Goal: Information Seeking & Learning: Learn about a topic

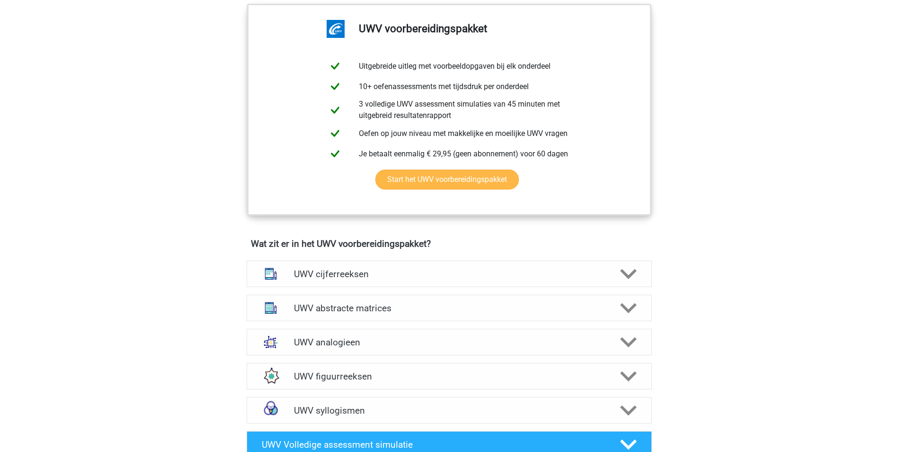
scroll to position [473, 0]
drag, startPoint x: 329, startPoint y: 350, endPoint x: 375, endPoint y: 362, distance: 48.0
click at [329, 347] on h4 "UWV analogieen" at bounding box center [449, 341] width 310 height 11
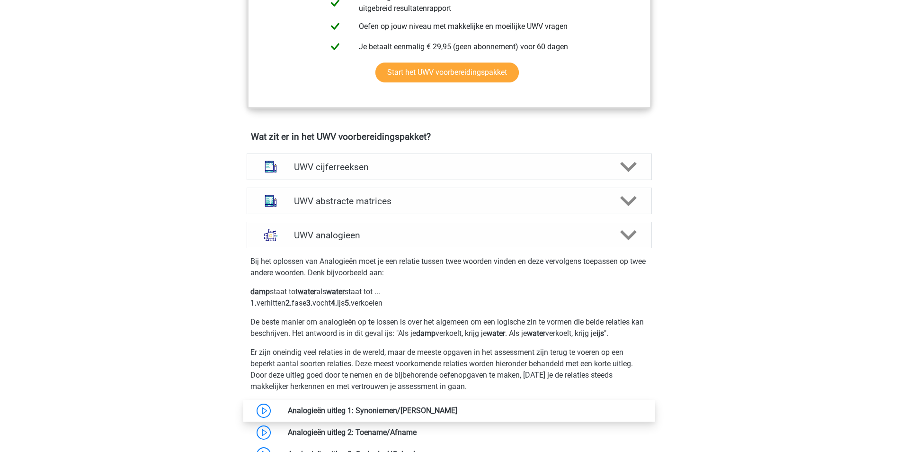
scroll to position [615, 0]
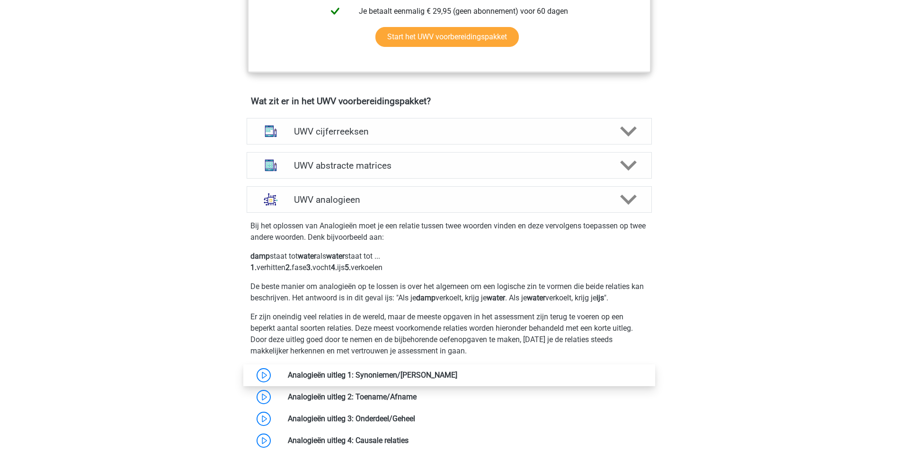
click at [457, 379] on link at bounding box center [457, 374] width 0 height 9
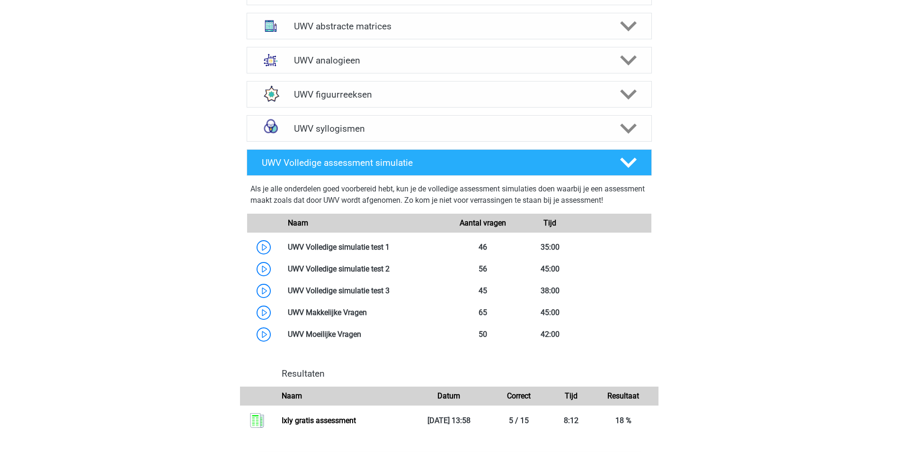
scroll to position [757, 0]
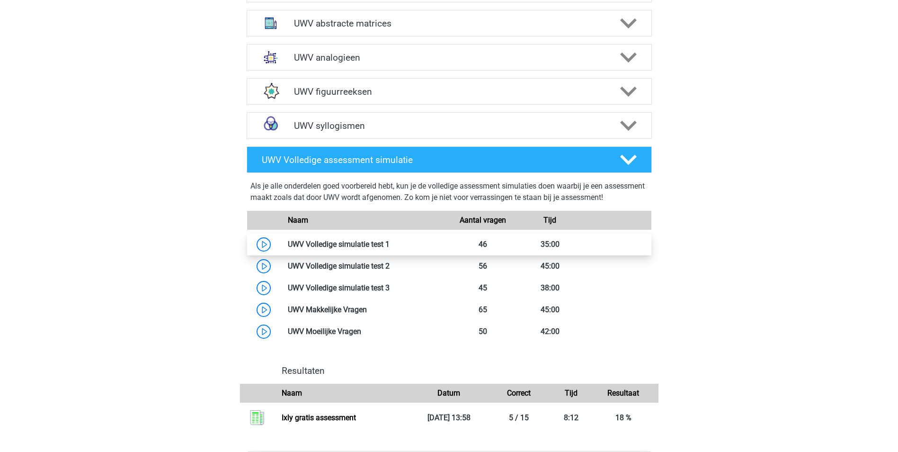
click at [390, 249] on link at bounding box center [390, 244] width 0 height 9
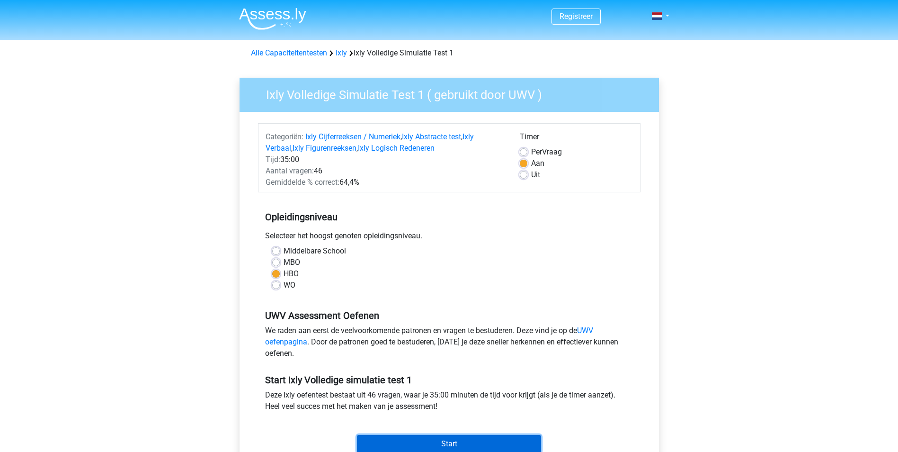
click at [493, 439] on input "Start" at bounding box center [449, 444] width 184 height 18
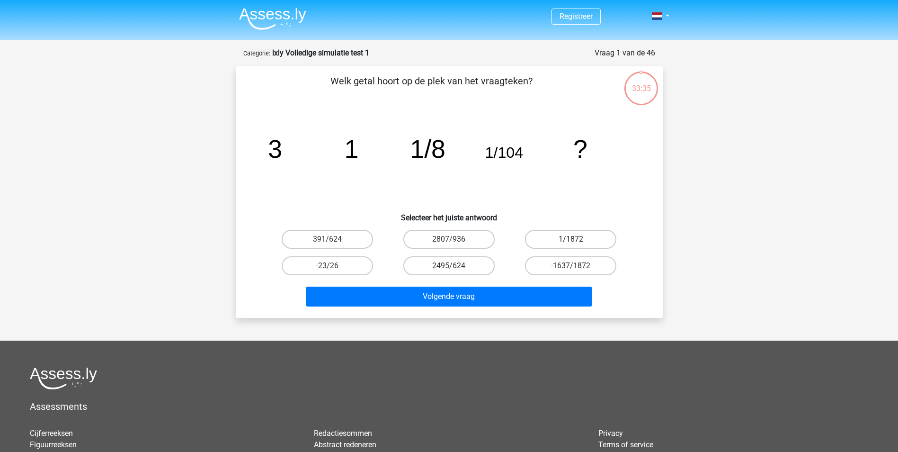
click at [580, 235] on label "1/1872" at bounding box center [570, 239] width 91 height 19
click at [577, 239] on input "1/1872" at bounding box center [574, 242] width 6 height 6
radio input "true"
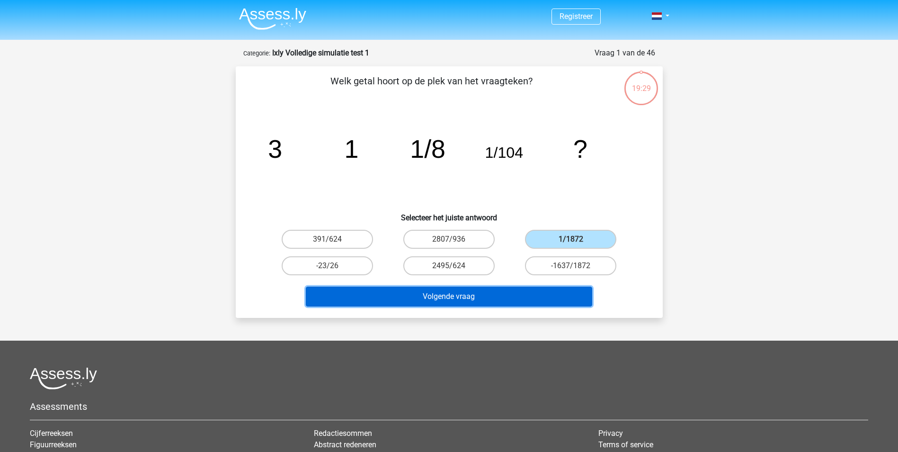
click at [493, 301] on button "Volgende vraag" at bounding box center [449, 296] width 286 height 20
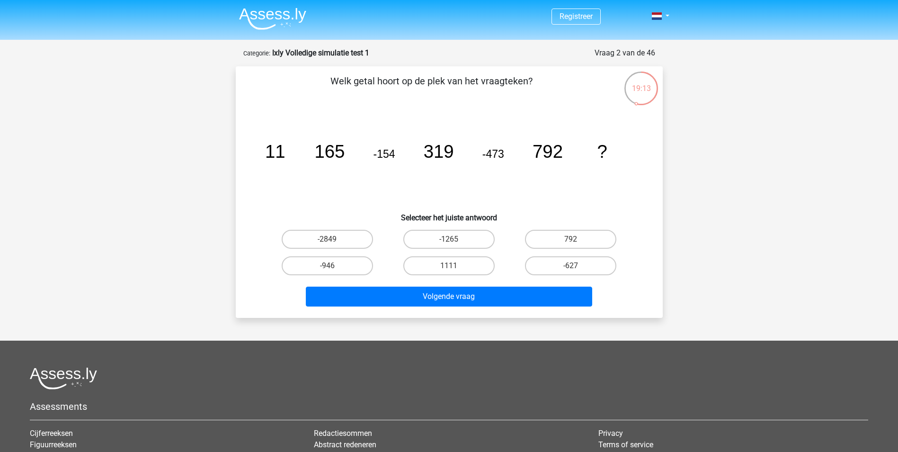
scroll to position [139, 0]
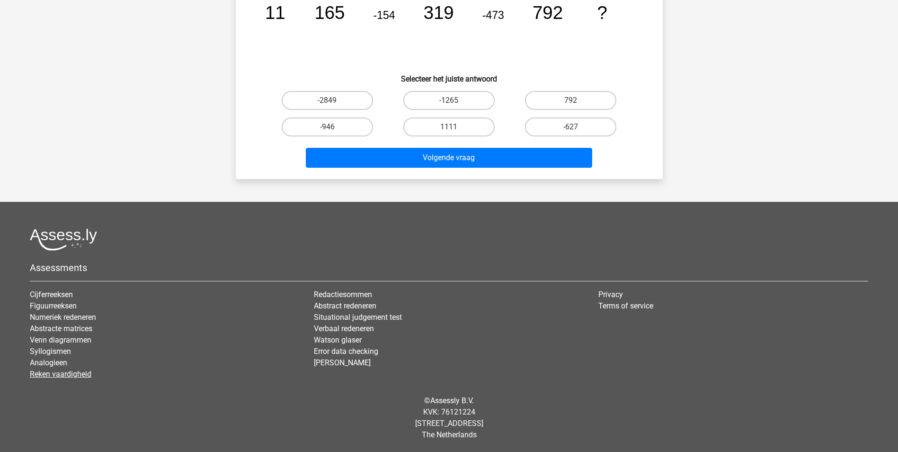
click at [66, 372] on link "Reken vaardigheid" at bounding box center [61, 373] width 62 height 9
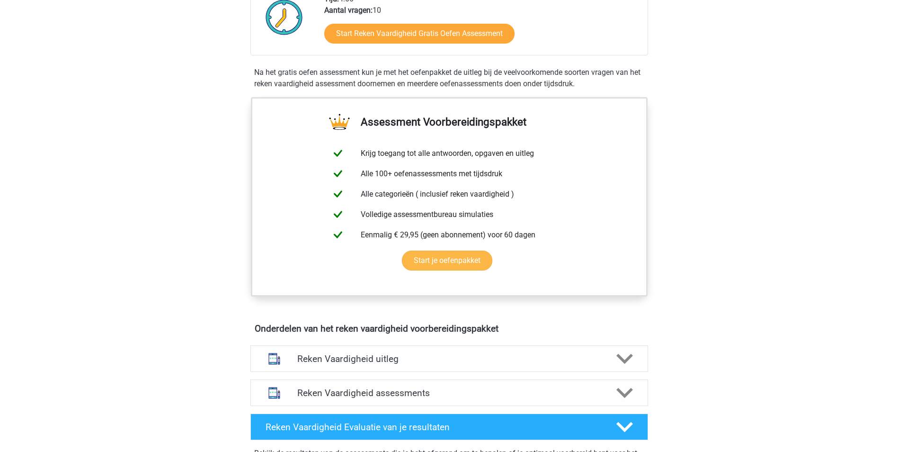
scroll to position [284, 0]
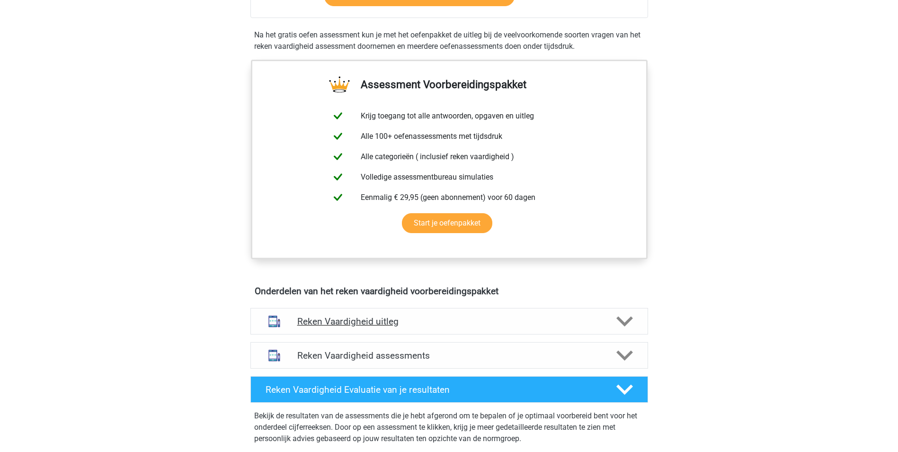
click at [354, 325] on h4 "Reken Vaardigheid uitleg" at bounding box center [449, 321] width 304 height 11
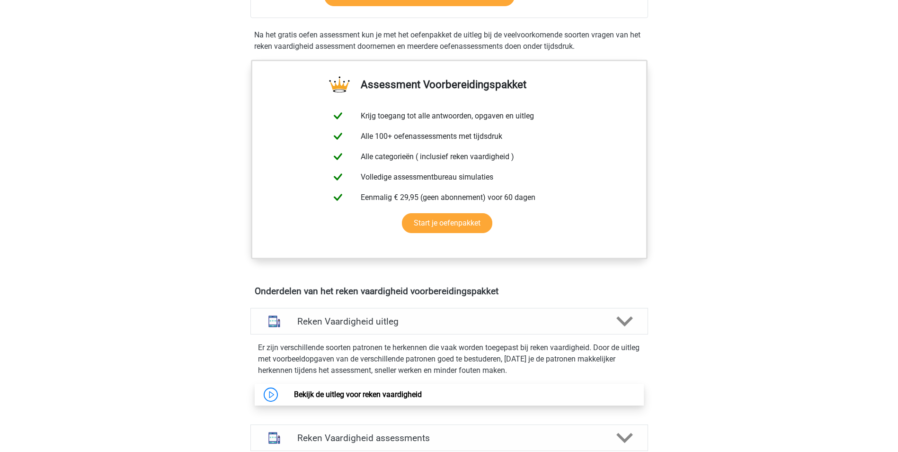
click at [420, 394] on link "Bekijk de uitleg voor reken vaardigheid" at bounding box center [358, 394] width 128 height 9
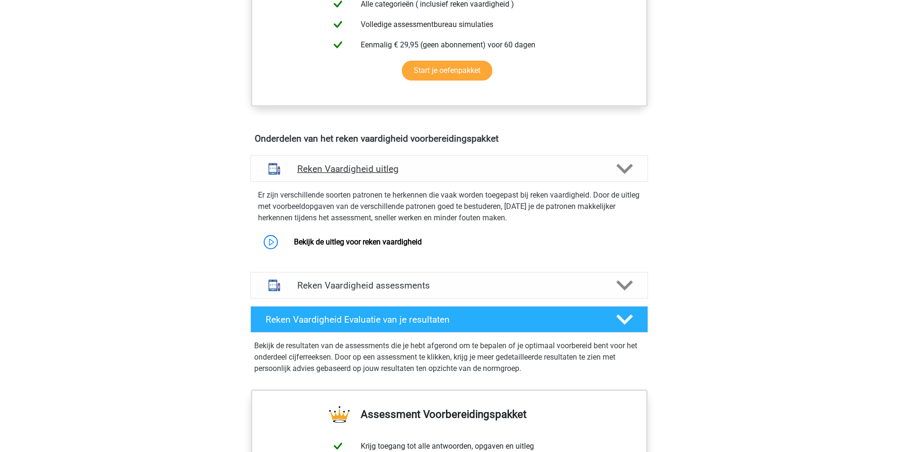
scroll to position [473, 0]
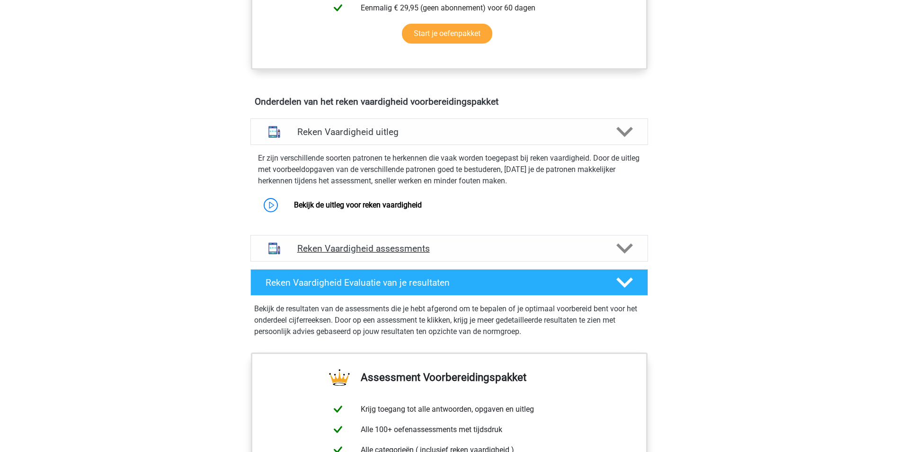
click at [414, 247] on h4 "Reken Vaardigheid assessments" at bounding box center [449, 248] width 304 height 11
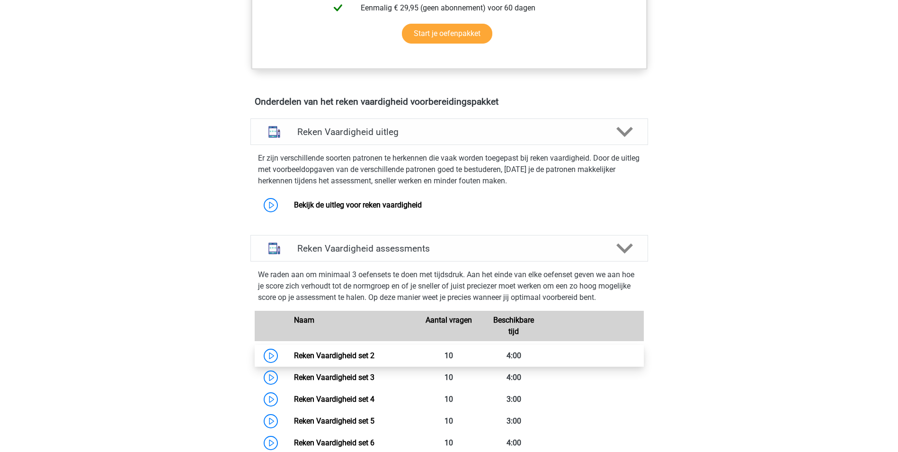
click at [328, 356] on link "Reken Vaardigheid set 2" at bounding box center [334, 355] width 80 height 9
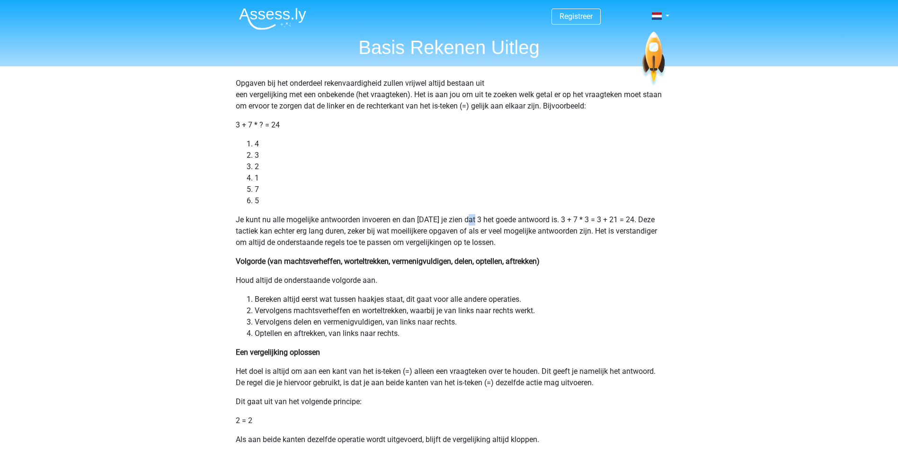
drag, startPoint x: 467, startPoint y: 222, endPoint x: 472, endPoint y: 222, distance: 5.2
click at [472, 222] on p "Je kunt nu alle mogelijke antwoorden invoeren en dan [DATE] je zien dat 3 het g…" at bounding box center [449, 231] width 427 height 34
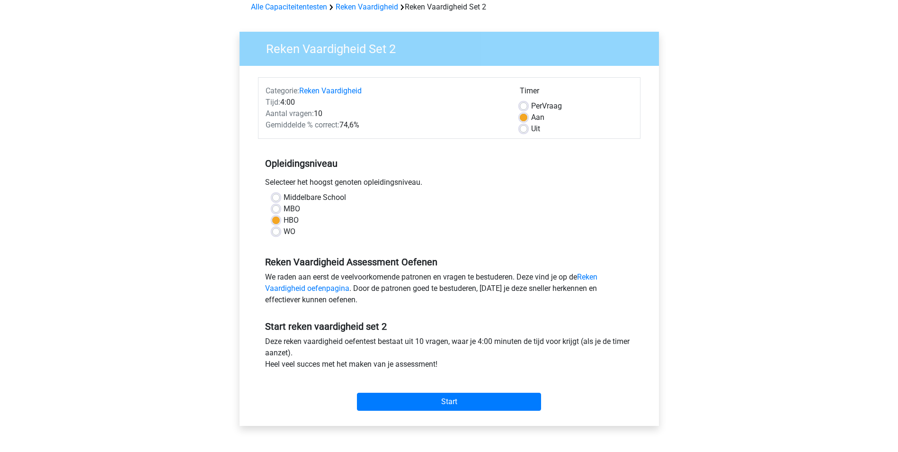
scroll to position [189, 0]
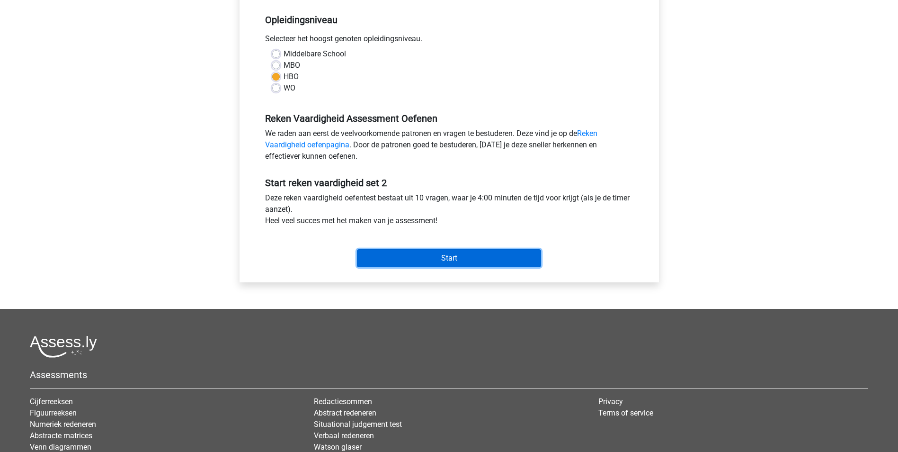
click at [471, 262] on input "Start" at bounding box center [449, 258] width 184 height 18
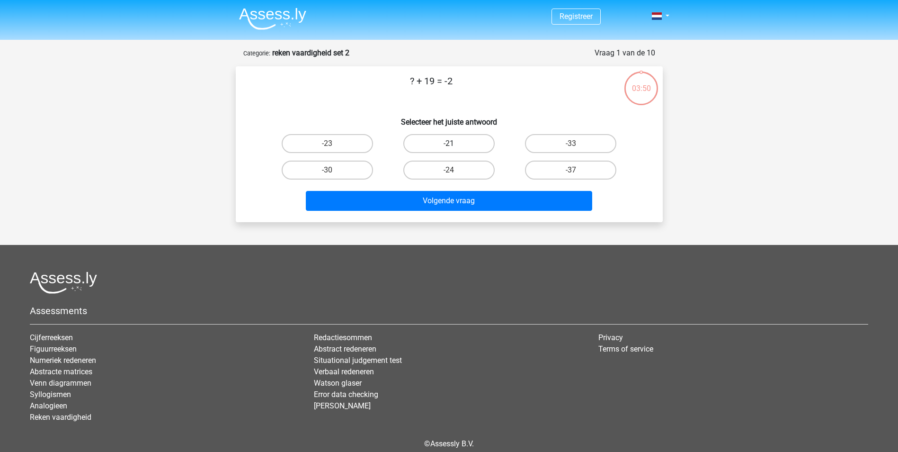
click at [456, 142] on label "-21" at bounding box center [448, 143] width 91 height 19
click at [455, 143] on input "-21" at bounding box center [452, 146] width 6 height 6
radio input "true"
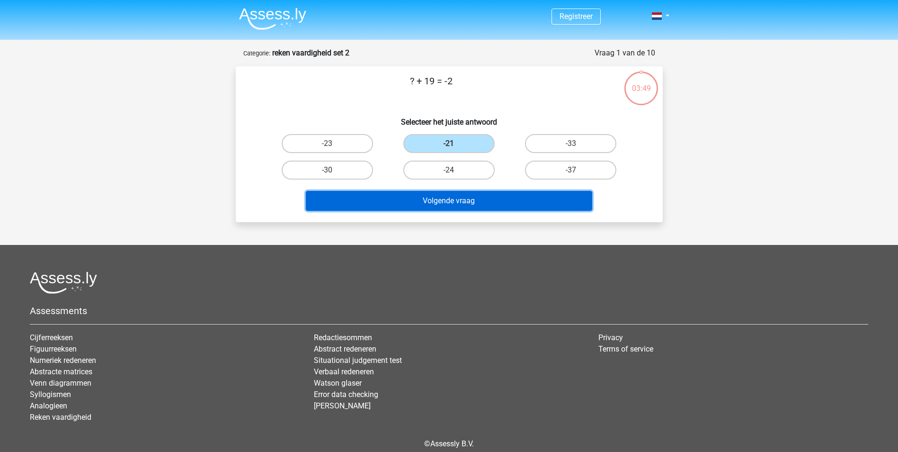
drag, startPoint x: 473, startPoint y: 199, endPoint x: 507, endPoint y: 241, distance: 53.9
click at [473, 200] on button "Volgende vraag" at bounding box center [449, 201] width 286 height 20
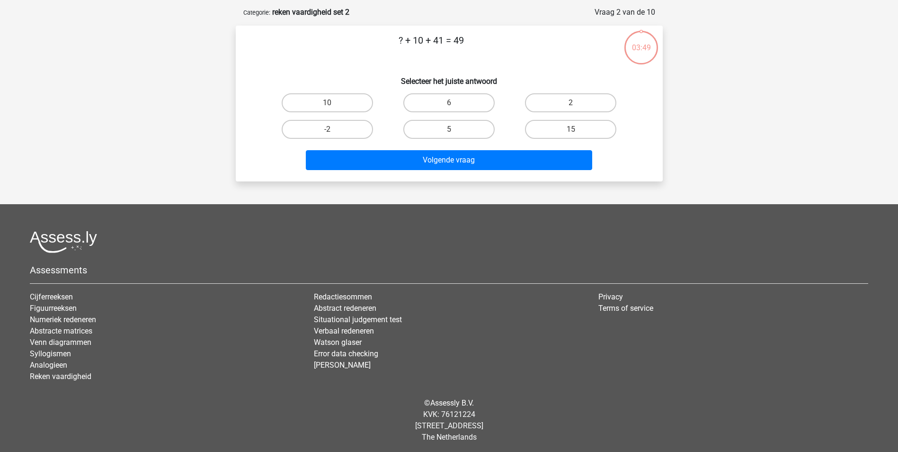
scroll to position [43, 0]
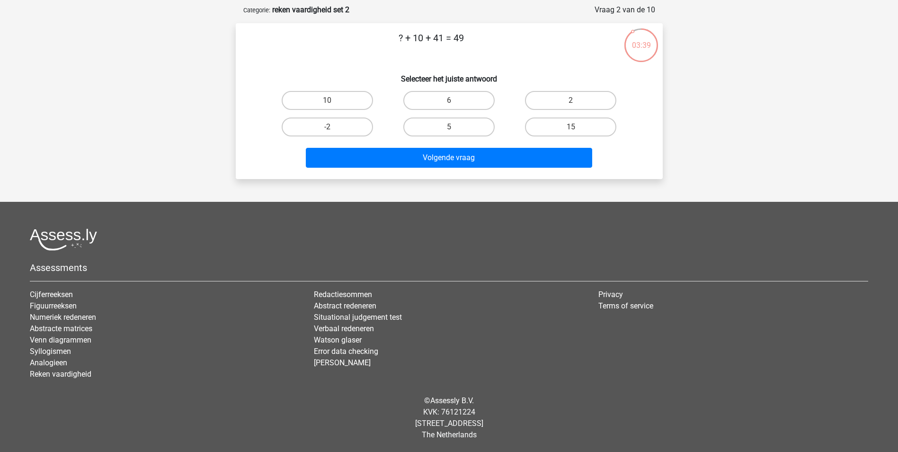
drag, startPoint x: 398, startPoint y: 39, endPoint x: 470, endPoint y: 49, distance: 73.0
click at [470, 49] on p "? + 10 + 41 = 49" at bounding box center [431, 45] width 361 height 28
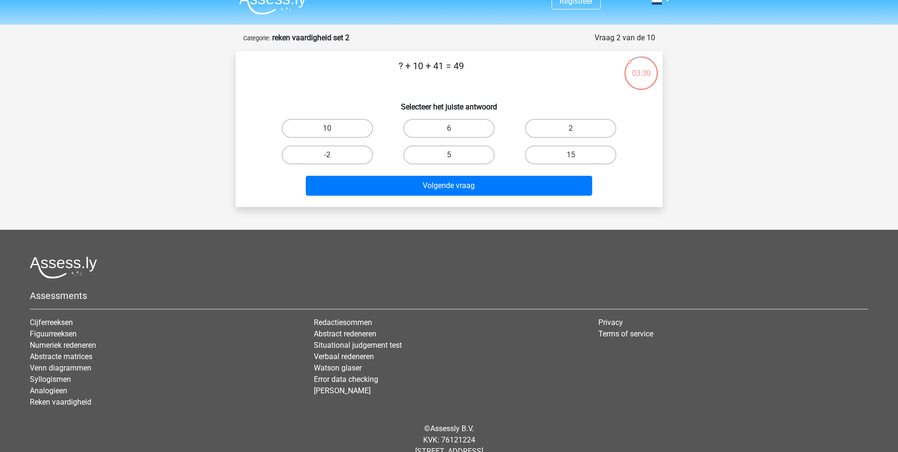
scroll to position [0, 0]
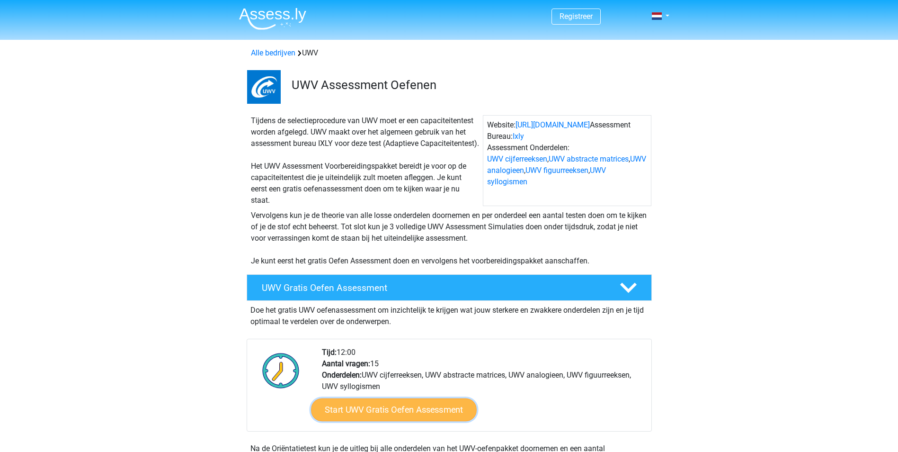
click at [444, 419] on link "Start UWV Gratis Oefen Assessment" at bounding box center [394, 409] width 166 height 23
